Goal: Obtain resource: Download file/media

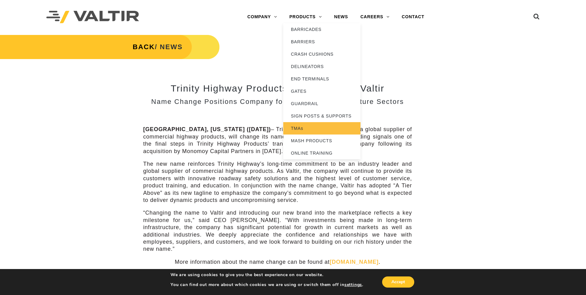
click at [313, 129] on link "TMAs" at bounding box center [321, 128] width 77 height 12
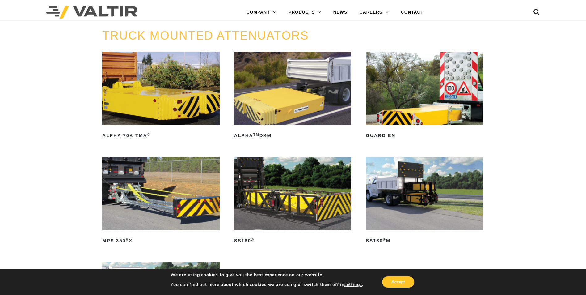
scroll to position [309, 0]
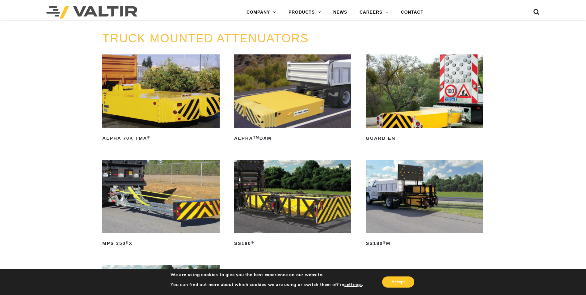
click at [447, 200] on img at bounding box center [424, 196] width 117 height 73
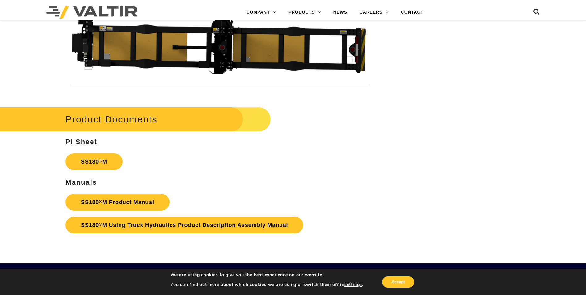
scroll to position [2162, 0]
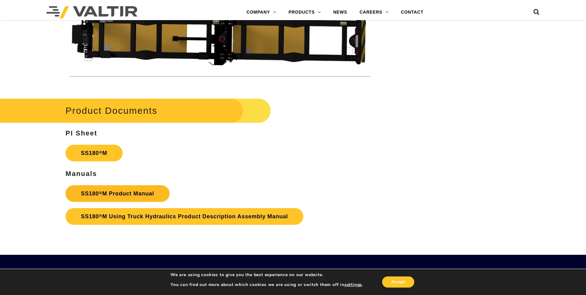
click at [141, 195] on link "SS180 ® M Product Manual" at bounding box center [117, 193] width 104 height 17
